Goal: Complete application form

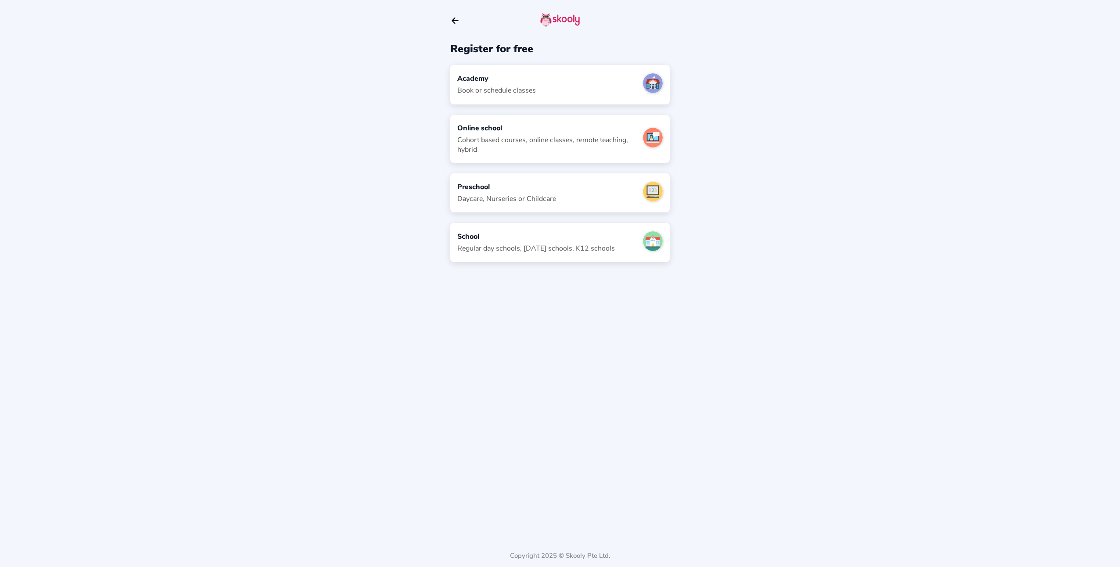
click at [498, 247] on div "Regular day schools, [DATE] schools, K12 schools" at bounding box center [536, 249] width 158 height 10
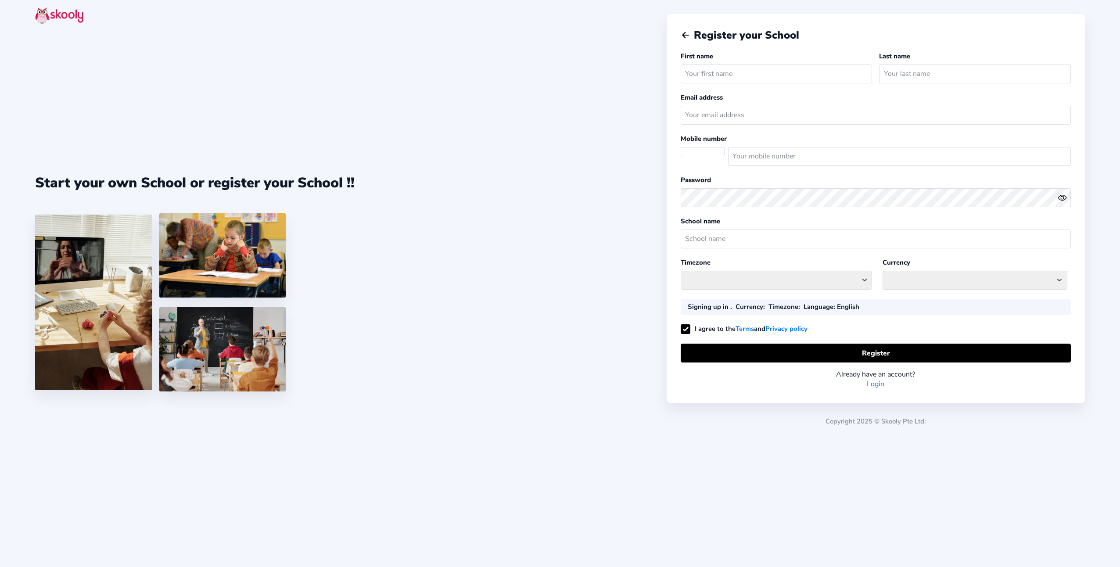
select select
select select "Pacific/[GEOGRAPHIC_DATA]"
select select "NZD $"
select select "NZ"
